Goal: Transaction & Acquisition: Obtain resource

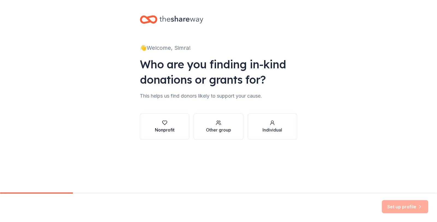
click at [161, 129] on div "Nonprofit" at bounding box center [165, 129] width 20 height 7
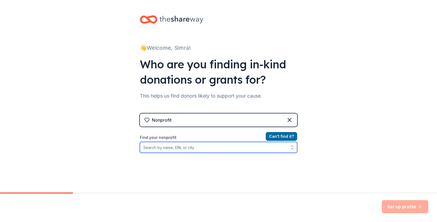
click at [192, 147] on input "Find your nonprofit" at bounding box center [218, 147] width 157 height 11
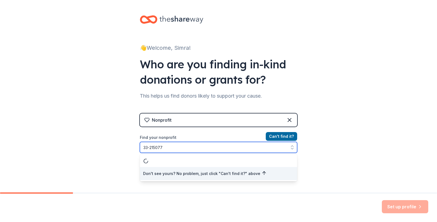
type input "33-2150777"
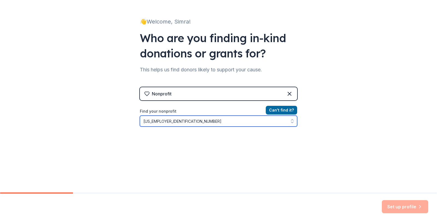
scroll to position [41, 0]
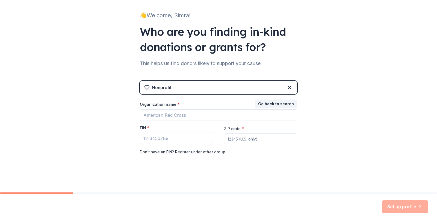
click at [287, 97] on div "Nonprofit Go back to search Organization name * EIN * ZIP code * Don ' t have a…" at bounding box center [218, 123] width 157 height 85
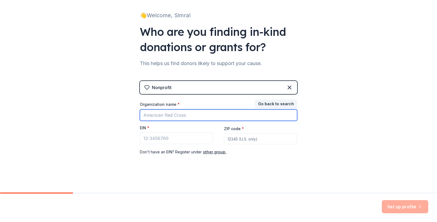
click at [204, 112] on input "Organization name *" at bounding box center [218, 114] width 157 height 11
type input "a"
type input "Arkansas obesity awarness"
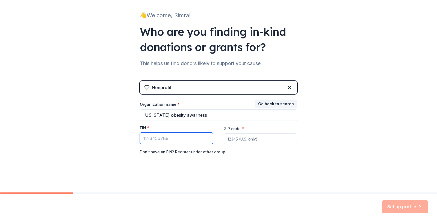
click at [151, 139] on input "EIN *" at bounding box center [176, 137] width 73 height 11
type input "33-2150777"
click at [244, 140] on input "ZIP code *" at bounding box center [260, 138] width 73 height 11
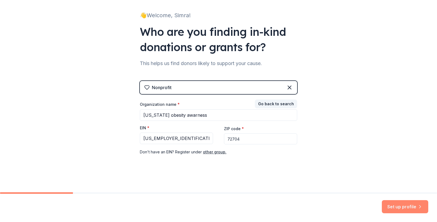
type input "72704"
click at [407, 209] on button "Set up profile" at bounding box center [405, 206] width 46 height 13
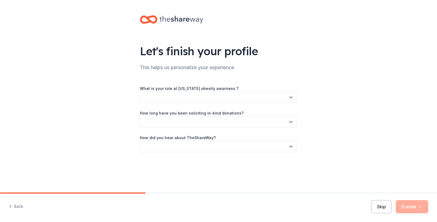
click at [291, 99] on icon "button" at bounding box center [290, 97] width 5 height 5
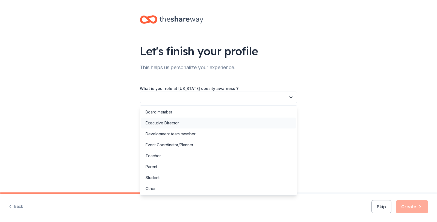
click at [273, 120] on div "Executive Director" at bounding box center [218, 122] width 155 height 11
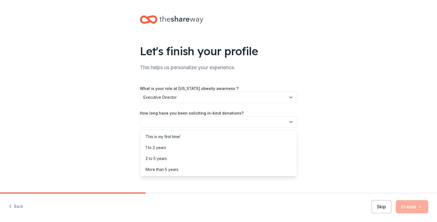
click at [289, 123] on icon "button" at bounding box center [290, 121] width 5 height 5
click at [178, 136] on div "This is my first time!" at bounding box center [163, 136] width 35 height 7
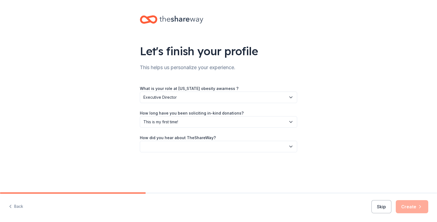
click at [290, 147] on icon "button" at bounding box center [290, 146] width 5 height 5
click at [183, 182] on div "Social media" at bounding box center [218, 183] width 155 height 11
click at [408, 207] on button "Create" at bounding box center [412, 206] width 33 height 13
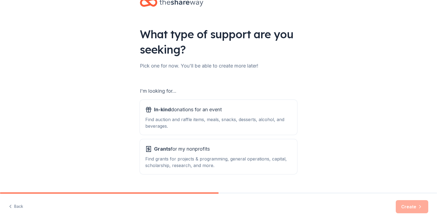
scroll to position [23, 0]
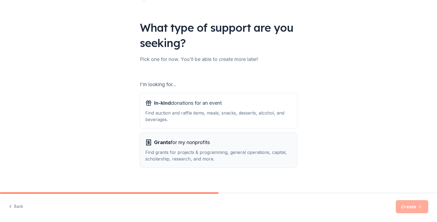
click at [178, 157] on div "Find grants for projects & programming, general operations, capital, scholarshi…" at bounding box center [218, 155] width 146 height 13
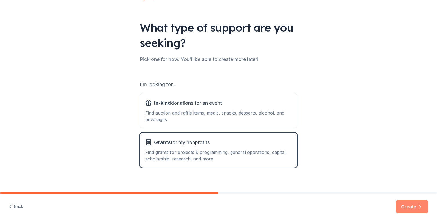
click at [408, 209] on button "Create" at bounding box center [412, 206] width 33 height 13
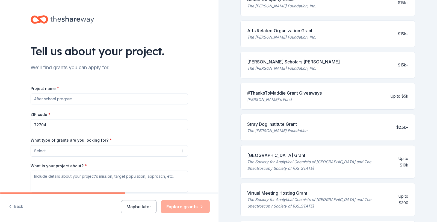
scroll to position [117, 0]
click at [74, 101] on input "Project name *" at bounding box center [109, 98] width 157 height 11
type input "Arkansas obesity awareness"
click at [182, 150] on button "Select" at bounding box center [109, 150] width 157 height 11
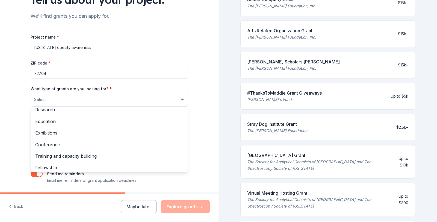
scroll to position [64, 0]
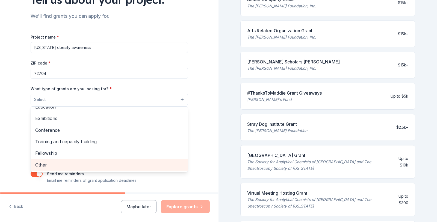
click at [43, 164] on span "Other" at bounding box center [109, 164] width 148 height 7
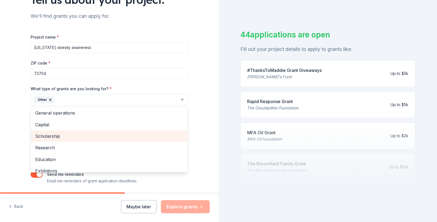
scroll to position [12, 0]
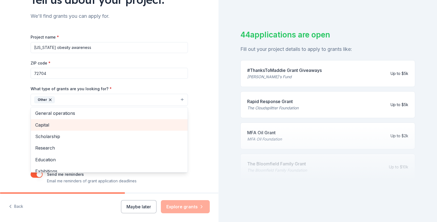
click at [84, 126] on span "Capital" at bounding box center [109, 124] width 148 height 7
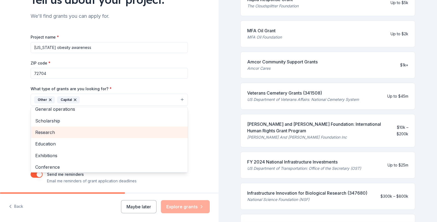
scroll to position [22, 0]
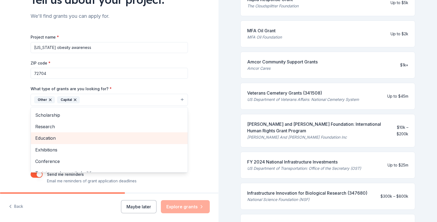
click at [63, 135] on span "Education" at bounding box center [109, 137] width 148 height 7
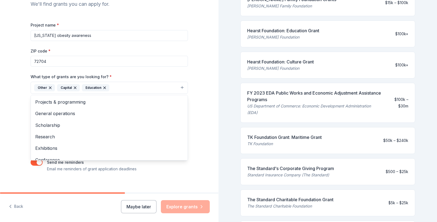
scroll to position [69, 0]
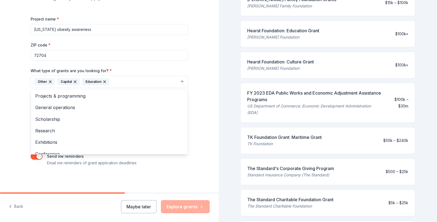
click at [50, 81] on icon "button" at bounding box center [50, 82] width 2 height 2
click at [54, 82] on icon "button" at bounding box center [52, 81] width 4 height 4
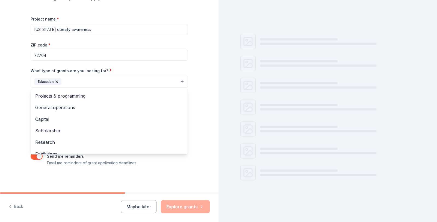
scroll to position [117, 0]
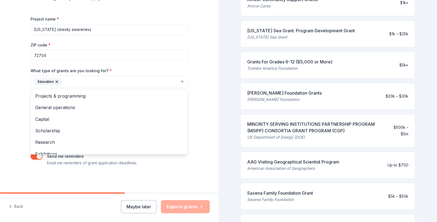
click at [58, 81] on icon "button" at bounding box center [57, 81] width 4 height 4
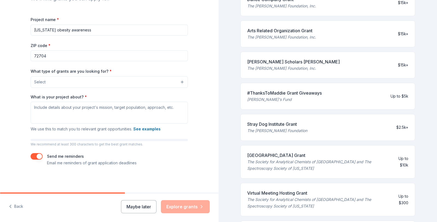
click at [182, 82] on button "Select" at bounding box center [109, 81] width 157 height 11
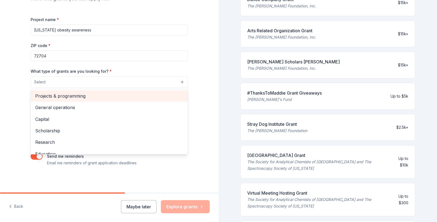
click at [56, 100] on div "Projects & programming" at bounding box center [109, 95] width 157 height 11
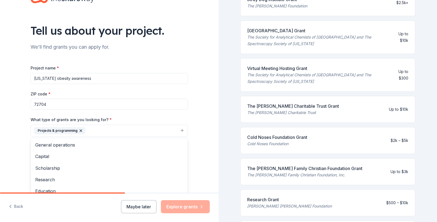
scroll to position [69, 0]
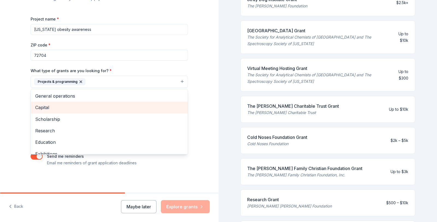
click at [95, 110] on span "Capital" at bounding box center [109, 107] width 148 height 7
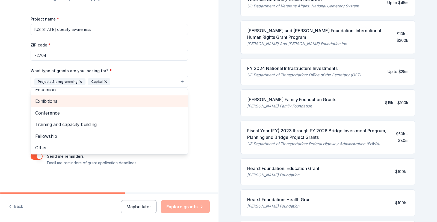
scroll to position [41, 0]
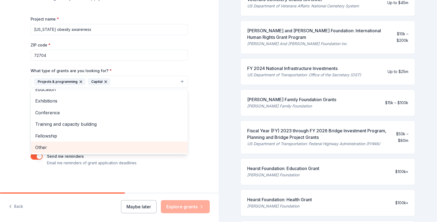
click at [85, 148] on span "Other" at bounding box center [109, 147] width 148 height 7
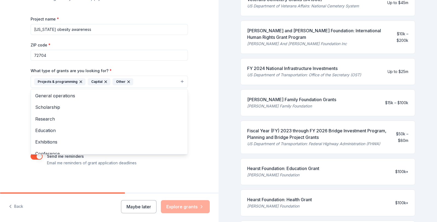
scroll to position [0, 0]
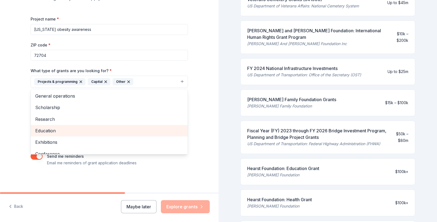
click at [74, 132] on span "Education" at bounding box center [109, 130] width 148 height 7
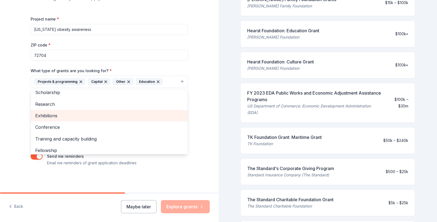
scroll to position [18, 0]
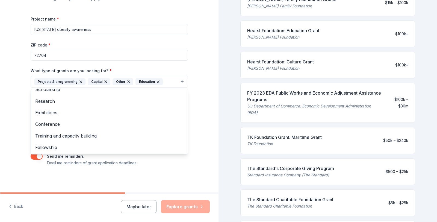
click at [206, 134] on div "Tell us about your project. We'll find grants you can apply for. Project name *…" at bounding box center [109, 62] width 219 height 262
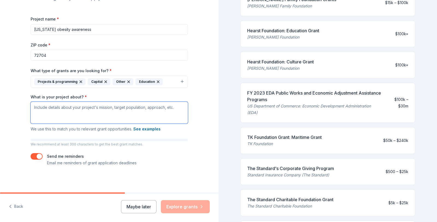
click at [104, 110] on textarea "What is your project about? *" at bounding box center [109, 113] width 157 height 22
drag, startPoint x: 35, startPoint y: 108, endPoint x: 141, endPoint y: 113, distance: 105.8
click at [131, 113] on textarea "What is your project about? *" at bounding box center [109, 113] width 157 height 22
drag, startPoint x: 170, startPoint y: 109, endPoint x: 78, endPoint y: 107, distance: 92.6
click at [78, 107] on textarea "What is your project about? *" at bounding box center [109, 113] width 157 height 22
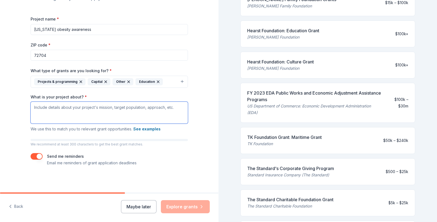
click at [132, 116] on textarea "What is your project about? *" at bounding box center [109, 113] width 157 height 22
paste textarea "Arkansas Obesity Awareness fights childhood obesity by donating playground ball…"
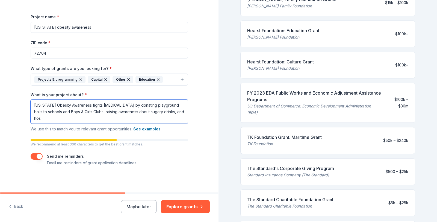
scroll to position [69, 0]
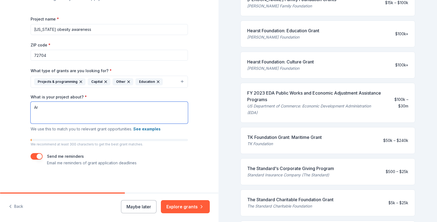
type textarea "A"
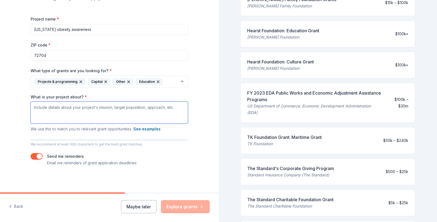
paste textarea "Arkansas Obesity Awareness is committed to making healthy choices fun and acces…"
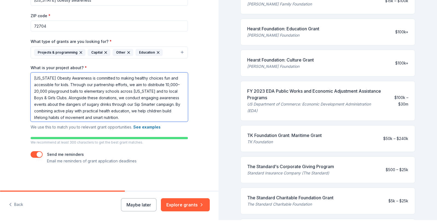
scroll to position [7, 0]
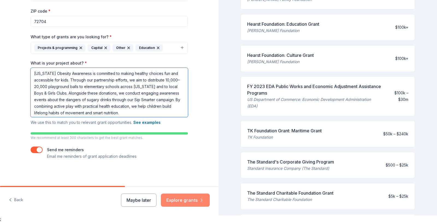
type textarea "Arkansas Obesity Awareness is committed to making healthy choices fun and acces…"
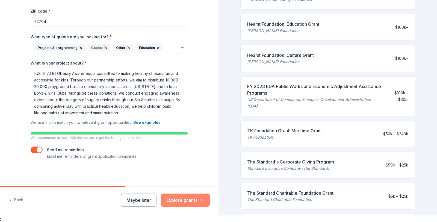
click at [203, 201] on icon "button" at bounding box center [201, 199] width 5 height 5
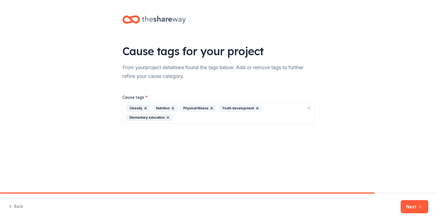
click at [310, 108] on icon "button" at bounding box center [309, 108] width 4 height 4
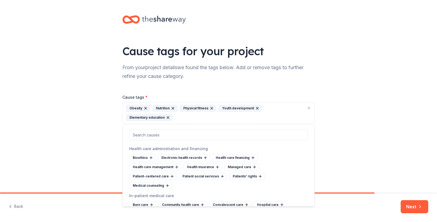
scroll to position [586, 0]
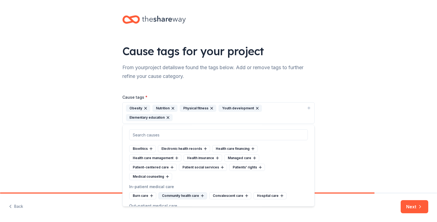
click at [191, 192] on div "Community health care" at bounding box center [182, 195] width 49 height 7
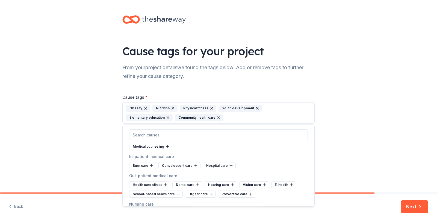
scroll to position [617, 0]
click at [172, 190] on div "School-based health care" at bounding box center [156, 193] width 54 height 7
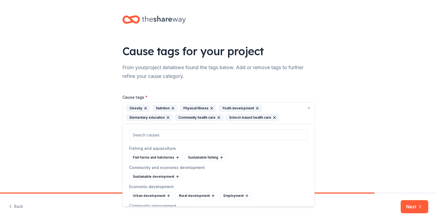
scroll to position [1703, 0]
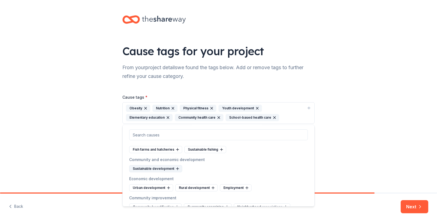
click at [176, 170] on icon at bounding box center [177, 169] width 4 height 4
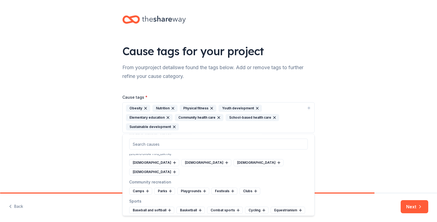
scroll to position [1946, 0]
click at [184, 187] on div "Playgrounds" at bounding box center [193, 190] width 32 height 7
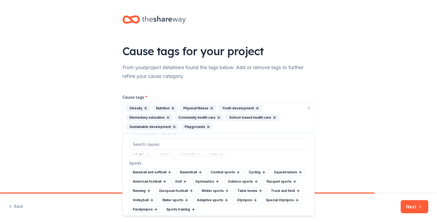
scroll to position [1985, 0]
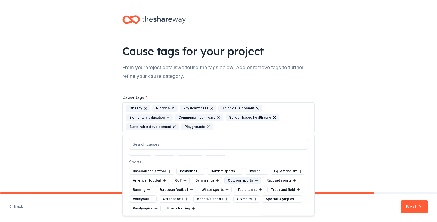
click at [248, 177] on div "Outdoor sports" at bounding box center [242, 180] width 37 height 7
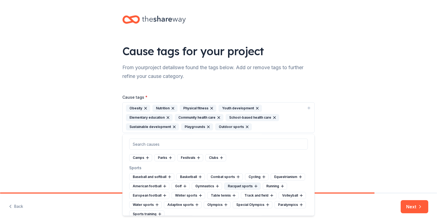
scroll to position [1978, 0]
click at [191, 174] on div "Basketball" at bounding box center [190, 177] width 28 height 7
click at [161, 174] on div "Baseball and softball" at bounding box center [151, 177] width 45 height 7
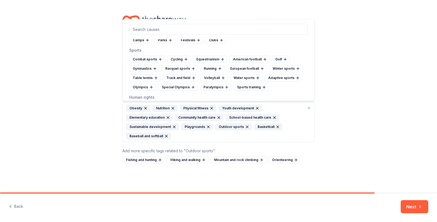
scroll to position [1981, 0]
click at [215, 75] on div "Volleyball" at bounding box center [213, 78] width 27 height 7
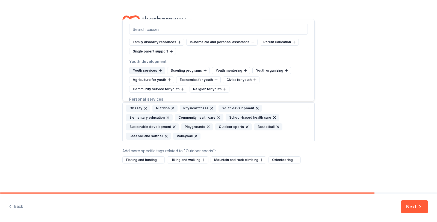
scroll to position [2260, 0]
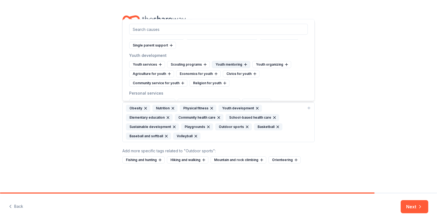
click at [231, 61] on div "Youth mentoring" at bounding box center [231, 64] width 38 height 7
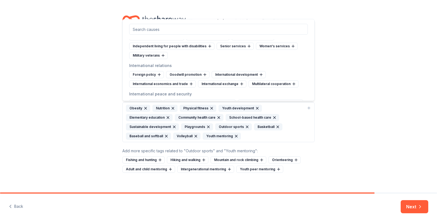
scroll to position [2402, 0]
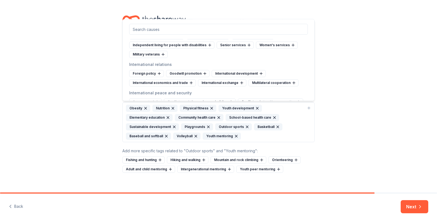
click at [362, 120] on div "Cause tags for your project From your project details we found the tags below. …" at bounding box center [218, 99] width 437 height 199
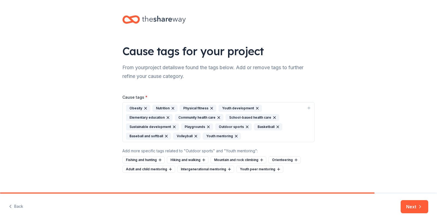
click at [411, 209] on button "Next" at bounding box center [415, 206] width 28 height 13
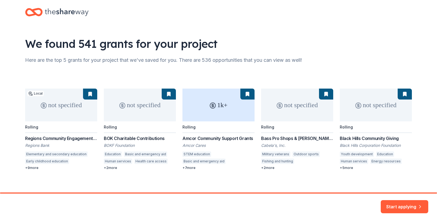
scroll to position [8, 0]
click at [33, 167] on div "not specified Local Rolling Regions Community Engagement Grant Regions Bank Ele…" at bounding box center [218, 128] width 387 height 81
click at [26, 167] on div "not specified Local Rolling Regions Community Engagement Grant Regions Bank Ele…" at bounding box center [218, 128] width 387 height 81
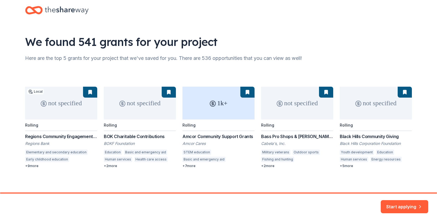
scroll to position [11, 0]
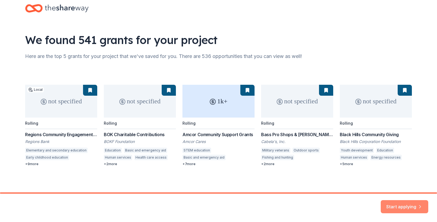
click at [402, 206] on button "Start applying" at bounding box center [405, 203] width 48 height 13
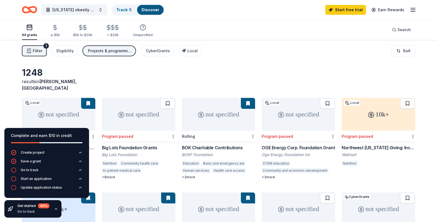
click at [10, 118] on div "1248 results in Wheeler, AR not specified Local Rolling Regions Community Engag…" at bounding box center [218, 179] width 437 height 278
click at [57, 211] on icon "button" at bounding box center [56, 208] width 4 height 4
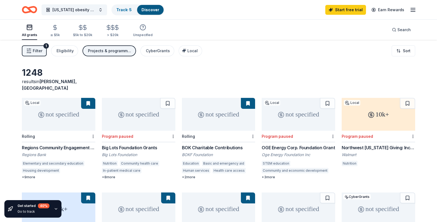
click at [57, 211] on button "button" at bounding box center [56, 208] width 4 height 4
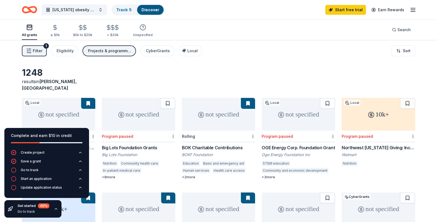
click at [57, 211] on icon "button" at bounding box center [56, 208] width 4 height 4
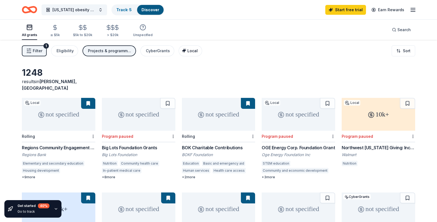
click at [198, 51] on button "Local" at bounding box center [190, 50] width 23 height 11
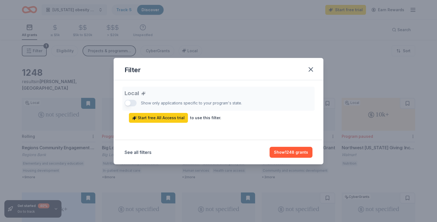
click at [136, 103] on div "Local Show only applications specific to your program's state. Start free All A…" at bounding box center [219, 105] width 188 height 36
click at [132, 104] on div "Local Show only applications specific to your program's state. Start free All A…" at bounding box center [219, 105] width 188 height 36
click at [313, 70] on icon "button" at bounding box center [311, 70] width 8 height 8
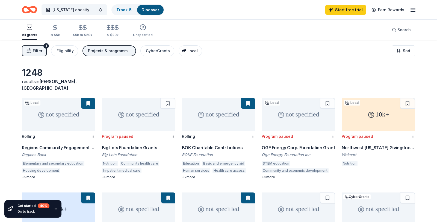
click at [182, 50] on icon "button" at bounding box center [184, 51] width 4 height 4
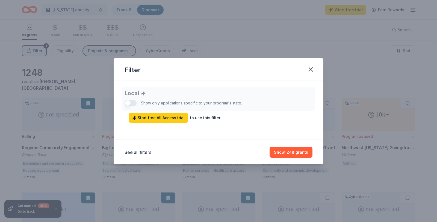
click at [131, 102] on div "Local Show only applications specific to your program's state. Start free All A…" at bounding box center [219, 105] width 188 height 36
click at [312, 67] on icon "button" at bounding box center [311, 69] width 4 height 4
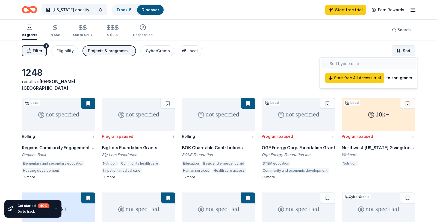
click at [403, 52] on html "Arkansas obesity awareness Track · 5 Discover Start free trial Earn Rewards All…" at bounding box center [218, 111] width 437 height 222
click at [403, 54] on html "Arkansas obesity awareness Track · 5 Discover Start free trial Earn Rewards All…" at bounding box center [218, 111] width 437 height 222
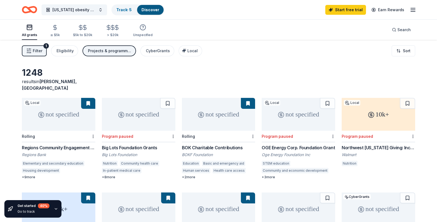
click at [30, 211] on div "Go to track" at bounding box center [33, 211] width 32 height 4
click at [57, 208] on icon "button" at bounding box center [56, 208] width 4 height 4
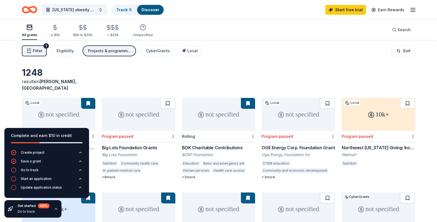
click at [57, 208] on icon "button" at bounding box center [56, 208] width 4 height 4
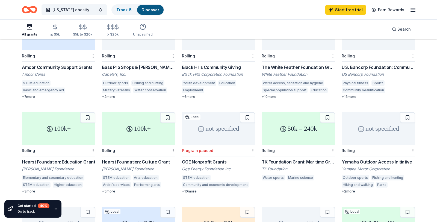
scroll to position [254, 0]
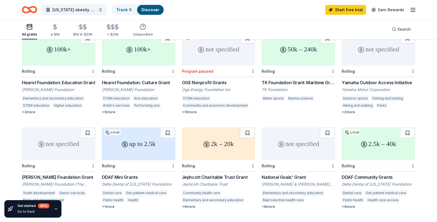
click at [149, 140] on div "up to 2.5k" at bounding box center [138, 143] width 73 height 33
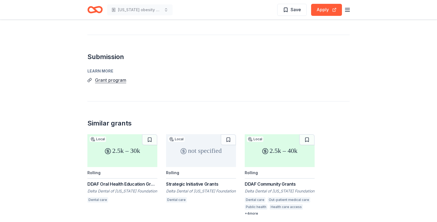
scroll to position [521, 0]
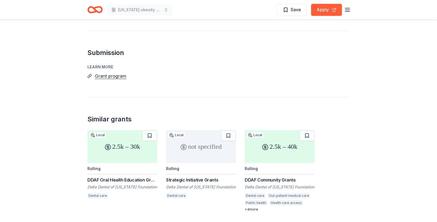
click at [268, 151] on div "2.5k – 40k" at bounding box center [280, 146] width 70 height 33
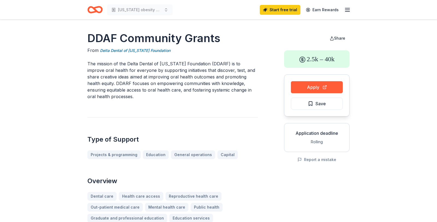
scroll to position [1, 0]
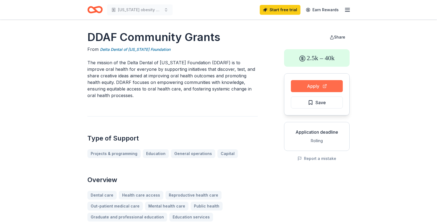
click at [310, 86] on button "Apply" at bounding box center [317, 86] width 52 height 12
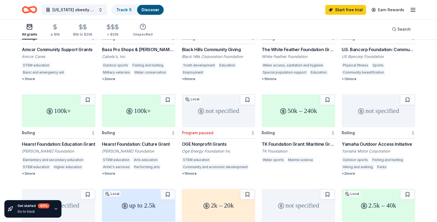
scroll to position [181, 0]
